Goal: Information Seeking & Learning: Find specific page/section

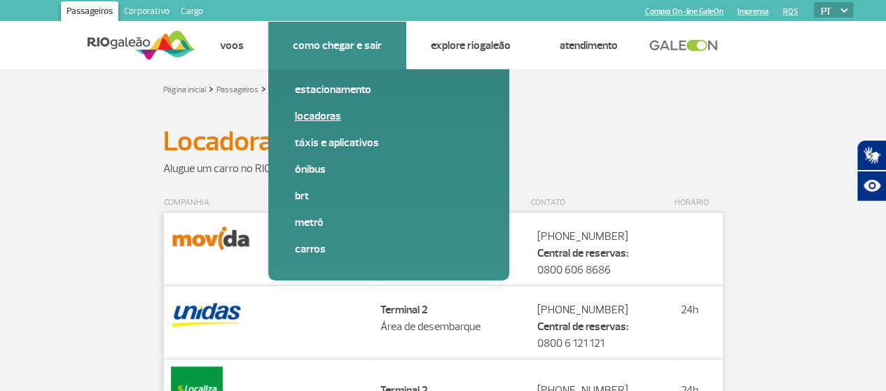
click at [321, 112] on link "Locadoras" at bounding box center [389, 116] width 188 height 15
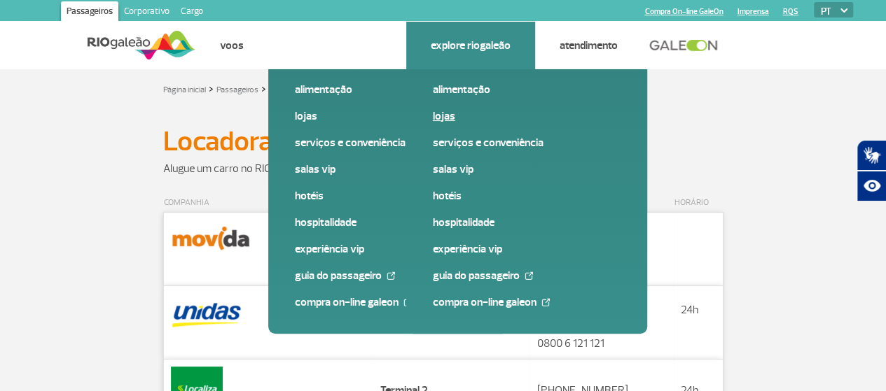
click at [446, 115] on link "Lojas" at bounding box center [527, 116] width 188 height 15
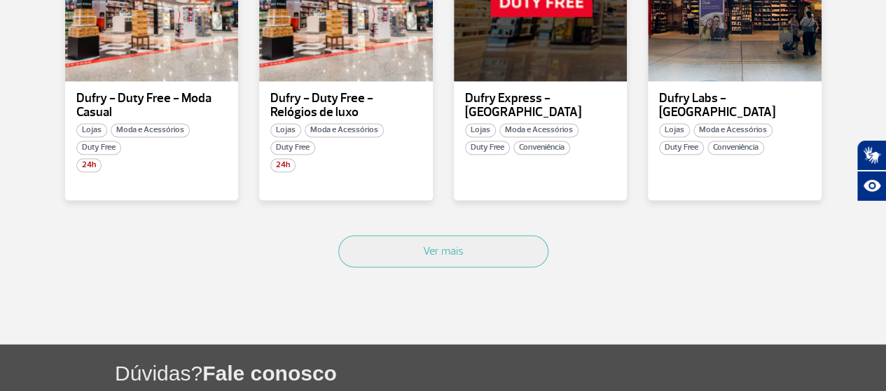
scroll to position [980, 0]
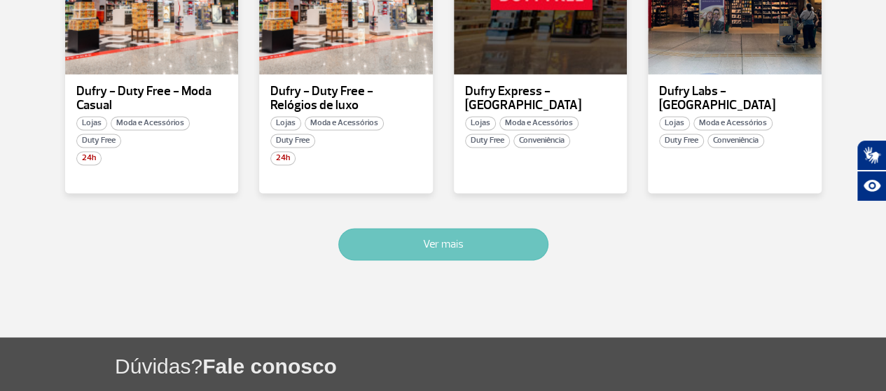
click at [478, 241] on button "Ver mais" at bounding box center [443, 244] width 210 height 32
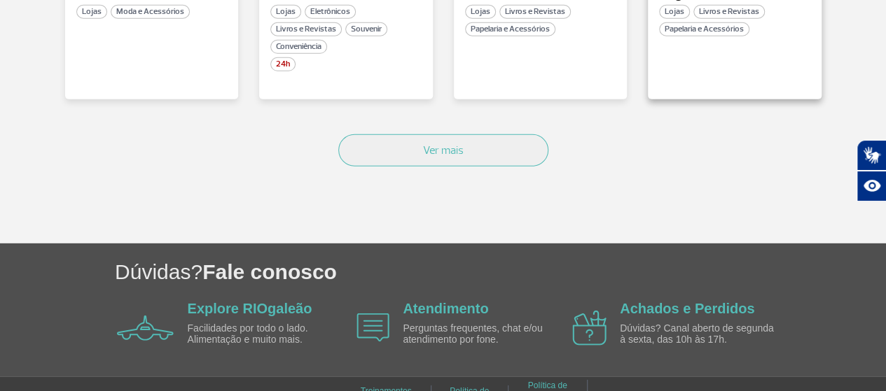
scroll to position [1996, 0]
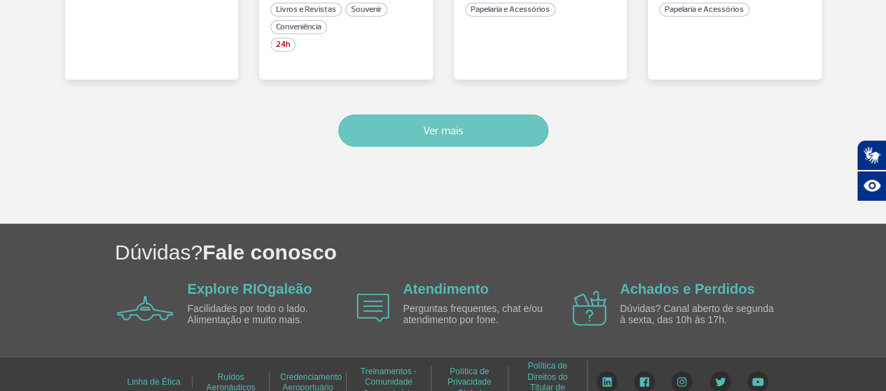
click at [414, 115] on button "Ver mais" at bounding box center [443, 131] width 210 height 32
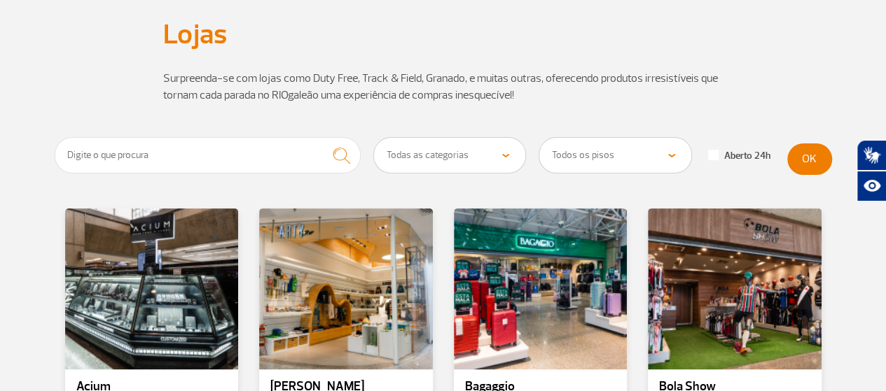
scroll to position [91, 0]
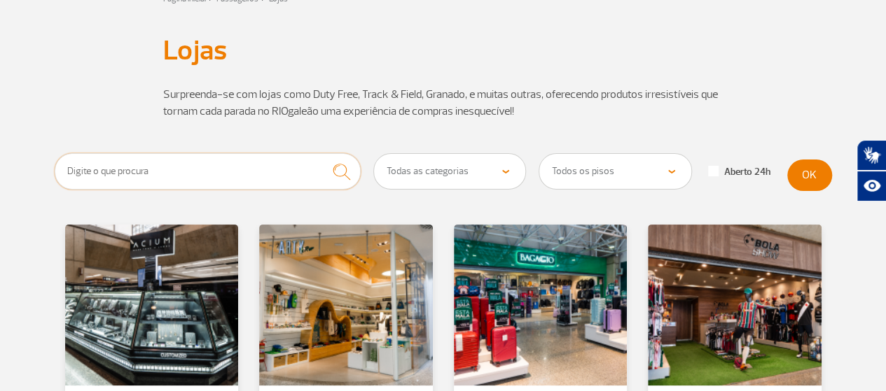
click at [150, 169] on input "text" at bounding box center [208, 171] width 307 height 36
type input "movida"
click at [336, 169] on img "submit" at bounding box center [341, 172] width 30 height 29
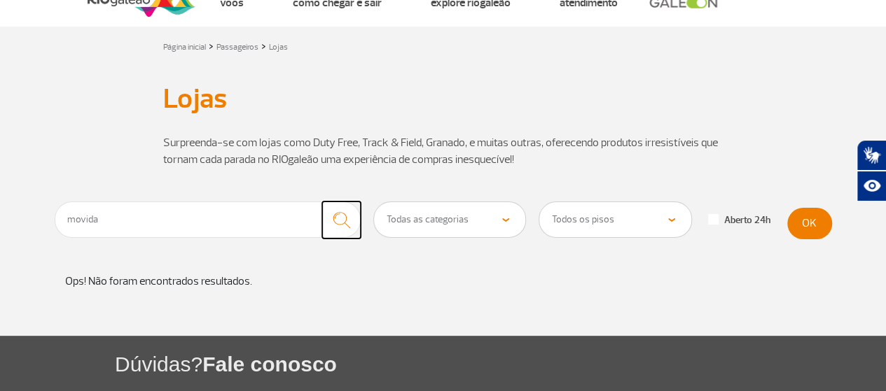
scroll to position [0, 0]
